Goal: Task Accomplishment & Management: Manage account settings

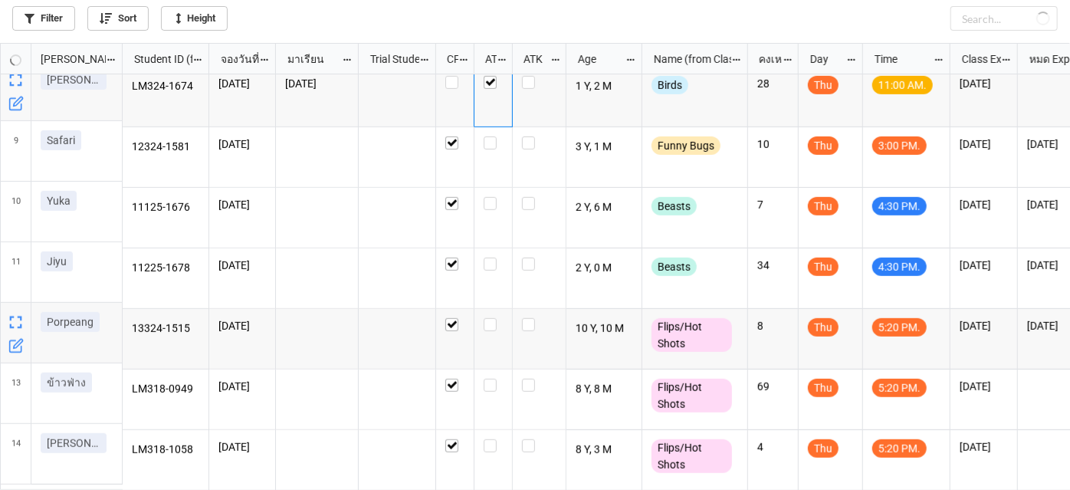
scroll to position [369, 0]
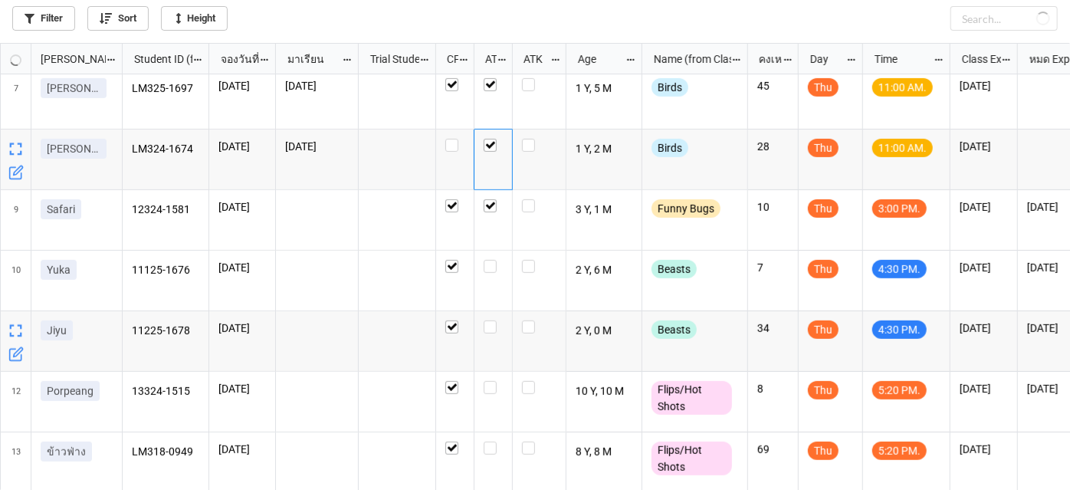
checkbox input "true"
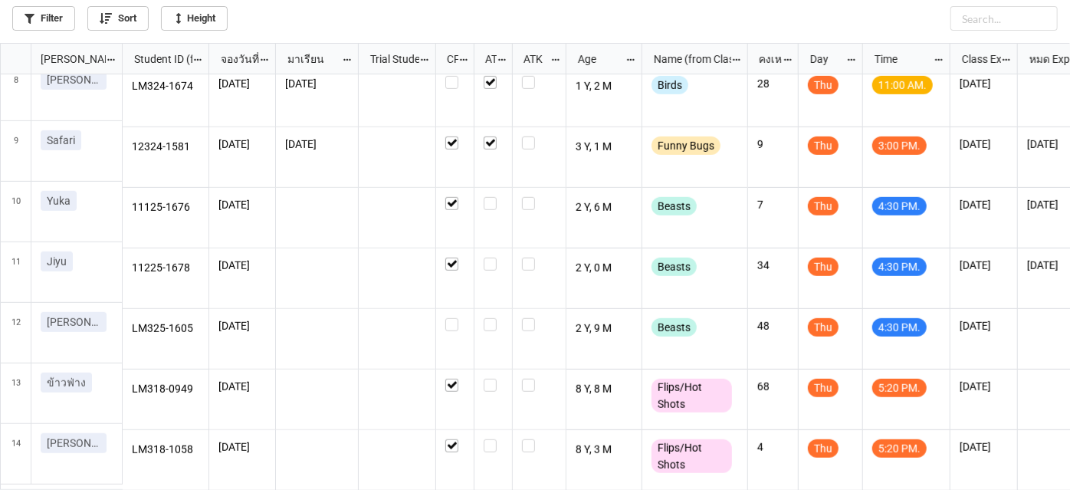
scroll to position [438, 0]
click at [456, 318] on label "grid" at bounding box center [454, 318] width 19 height 0
click at [14, 467] on icon "grid" at bounding box center [17, 465] width 9 height 9
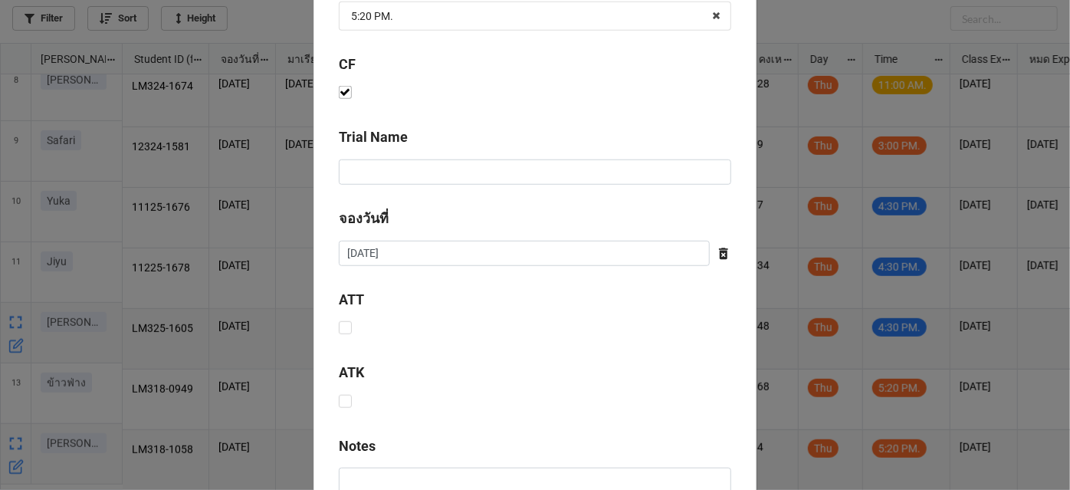
scroll to position [770, 0]
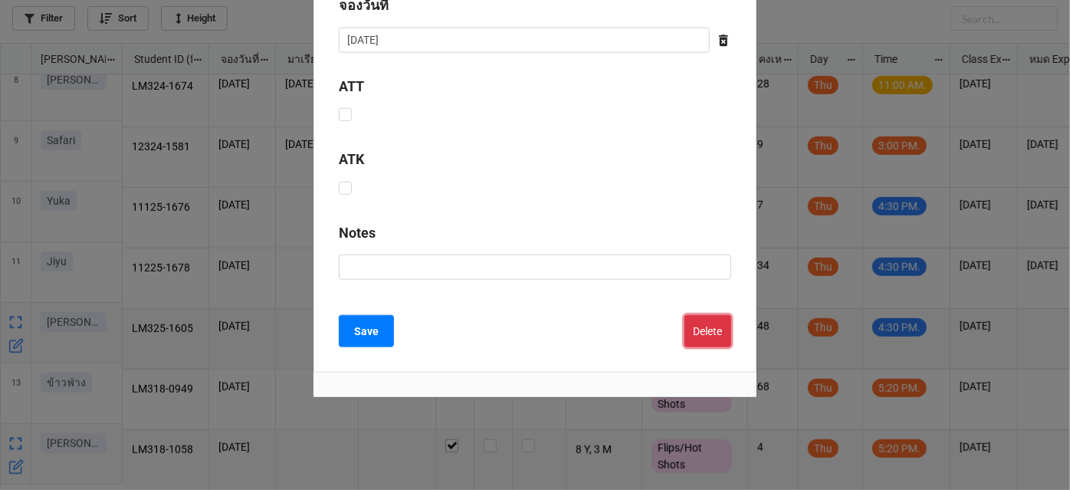
click at [716, 332] on button "Delete" at bounding box center [707, 331] width 47 height 32
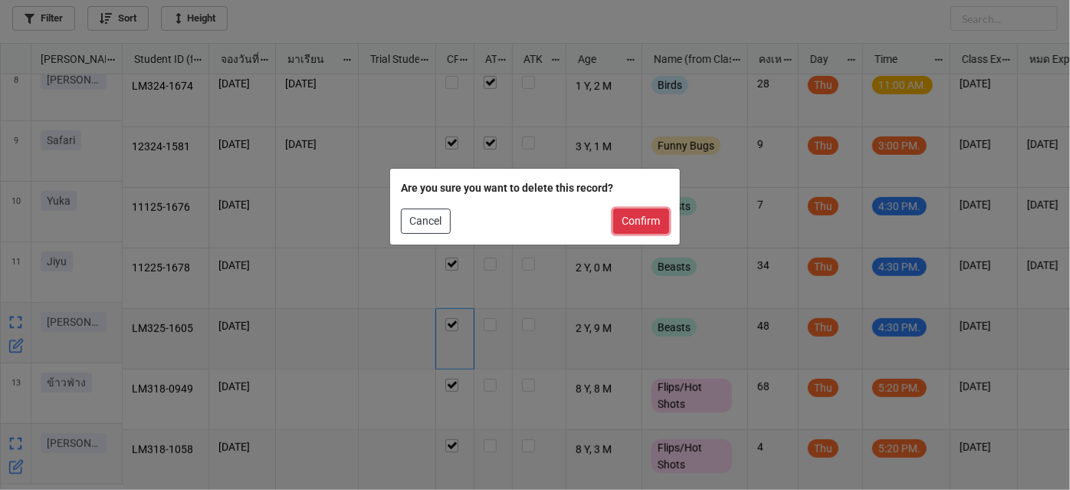
click at [650, 218] on button "Confirm" at bounding box center [641, 221] width 56 height 26
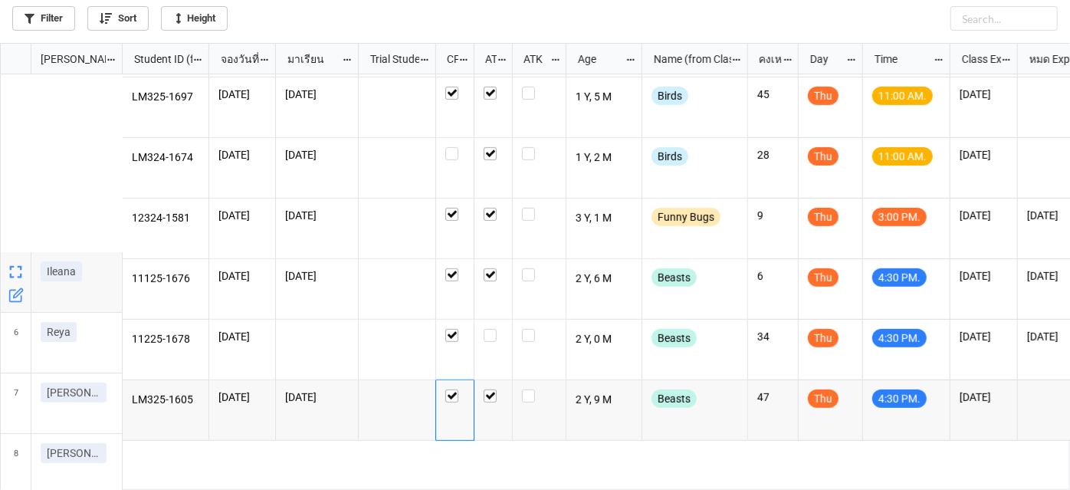
scroll to position [378, 0]
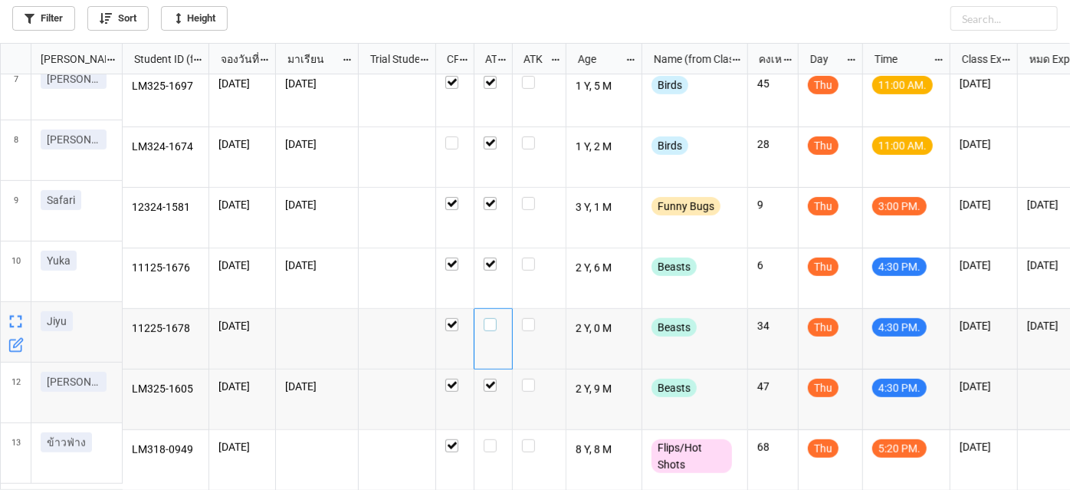
click at [497, 322] on div "grid" at bounding box center [493, 324] width 19 height 13
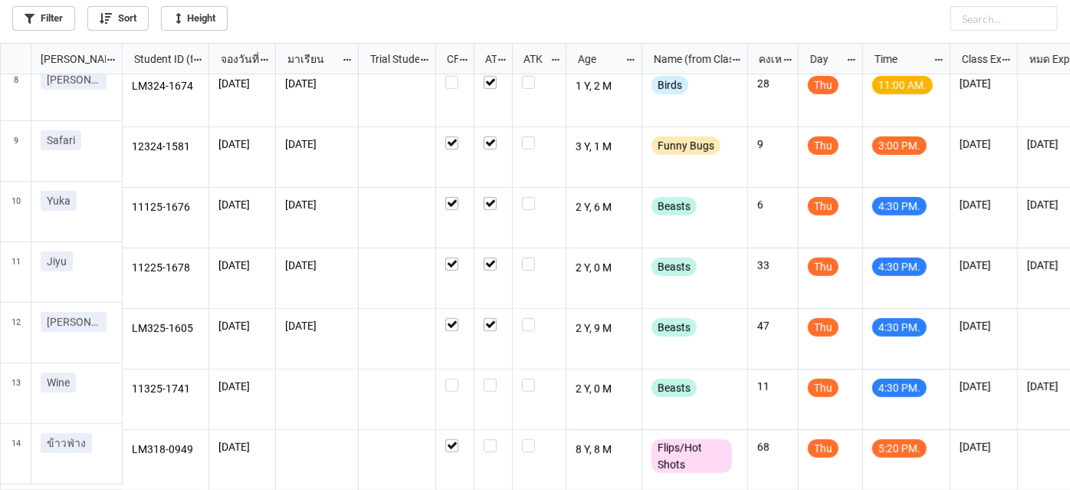
scroll to position [438, 0]
click at [492, 379] on label "grid" at bounding box center [493, 379] width 19 height 0
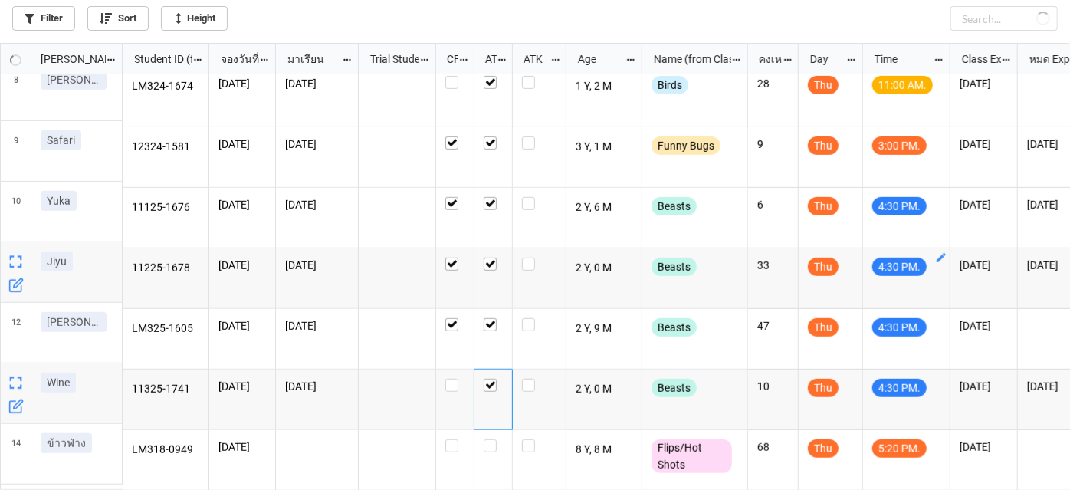
checkbox input "false"
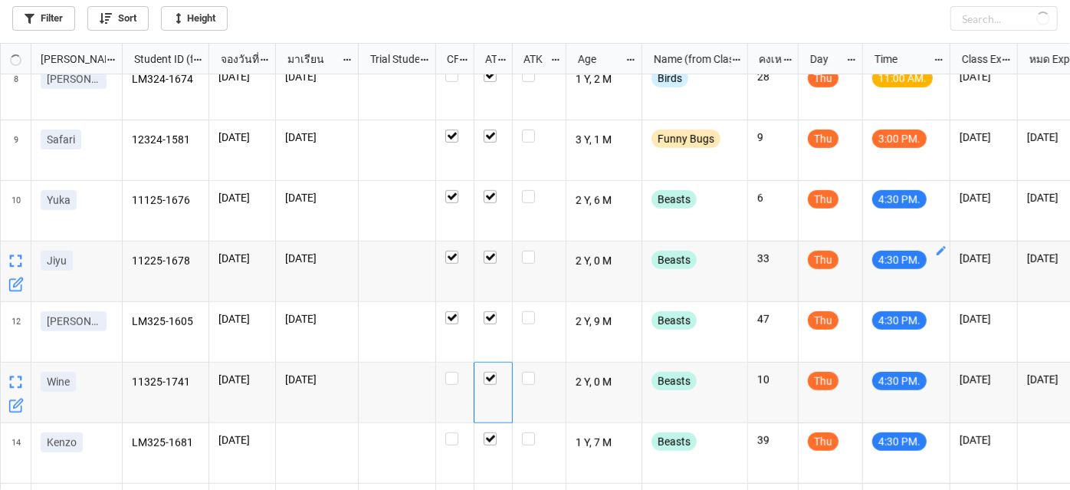
checkbox input "true"
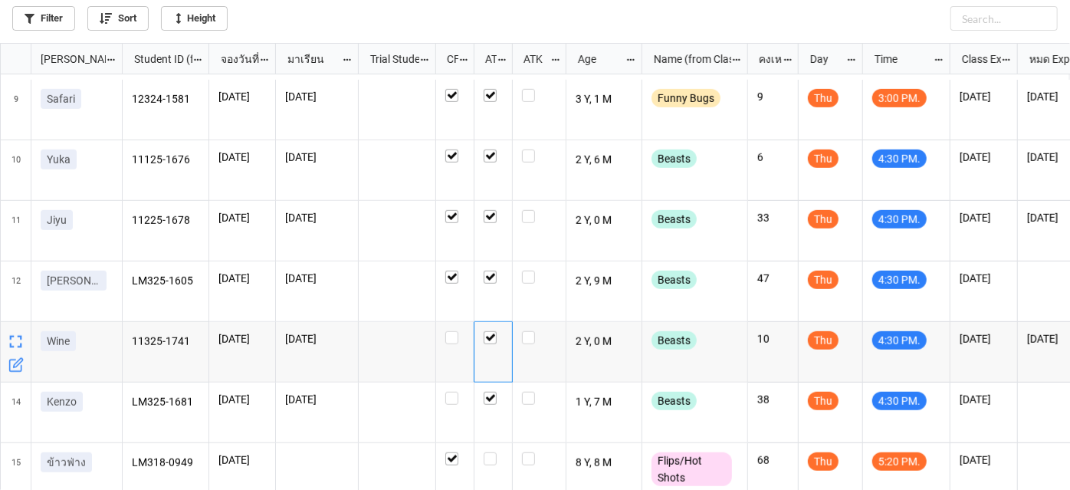
scroll to position [498, 0]
